Goal: Navigation & Orientation: Find specific page/section

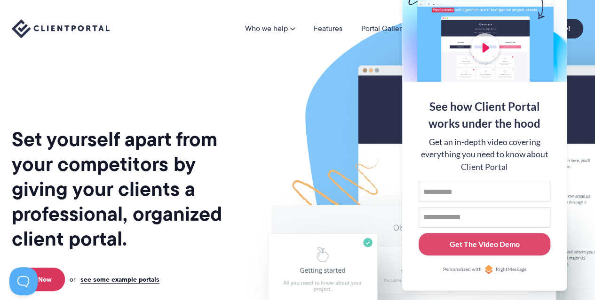
click at [172, 46] on div "Who we help Who we help View pricing Agencies See how Client Portal can help gi…" at bounding box center [297, 28] width 595 height 57
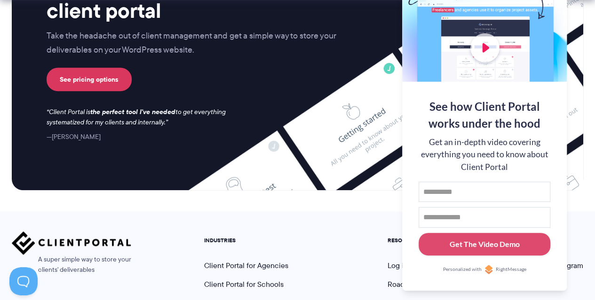
scroll to position [4114, 0]
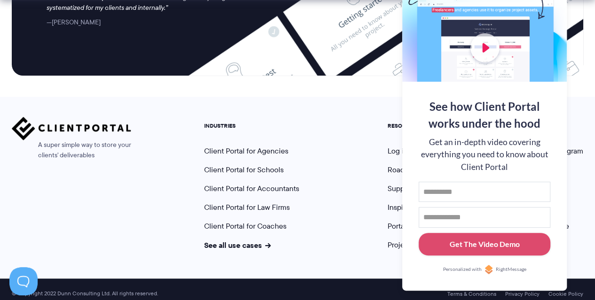
click at [581, 100] on div "A super simple way to store your clients' deliverables INDUSTRIES Client Portal…" at bounding box center [297, 188] width 595 height 182
click at [390, 146] on link "Log in" at bounding box center [397, 151] width 20 height 11
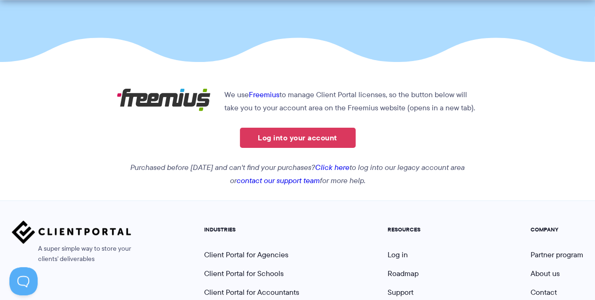
scroll to position [167, 0]
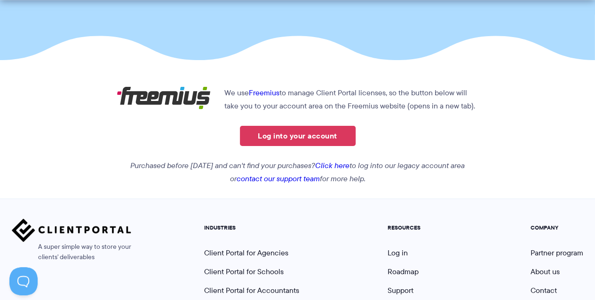
click at [300, 133] on link "Log into your account" at bounding box center [298, 136] width 116 height 20
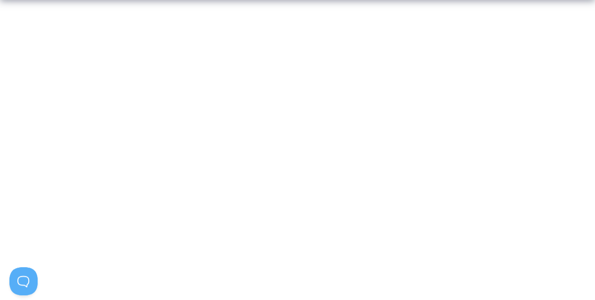
scroll to position [253, 0]
